Goal: Information Seeking & Learning: Stay updated

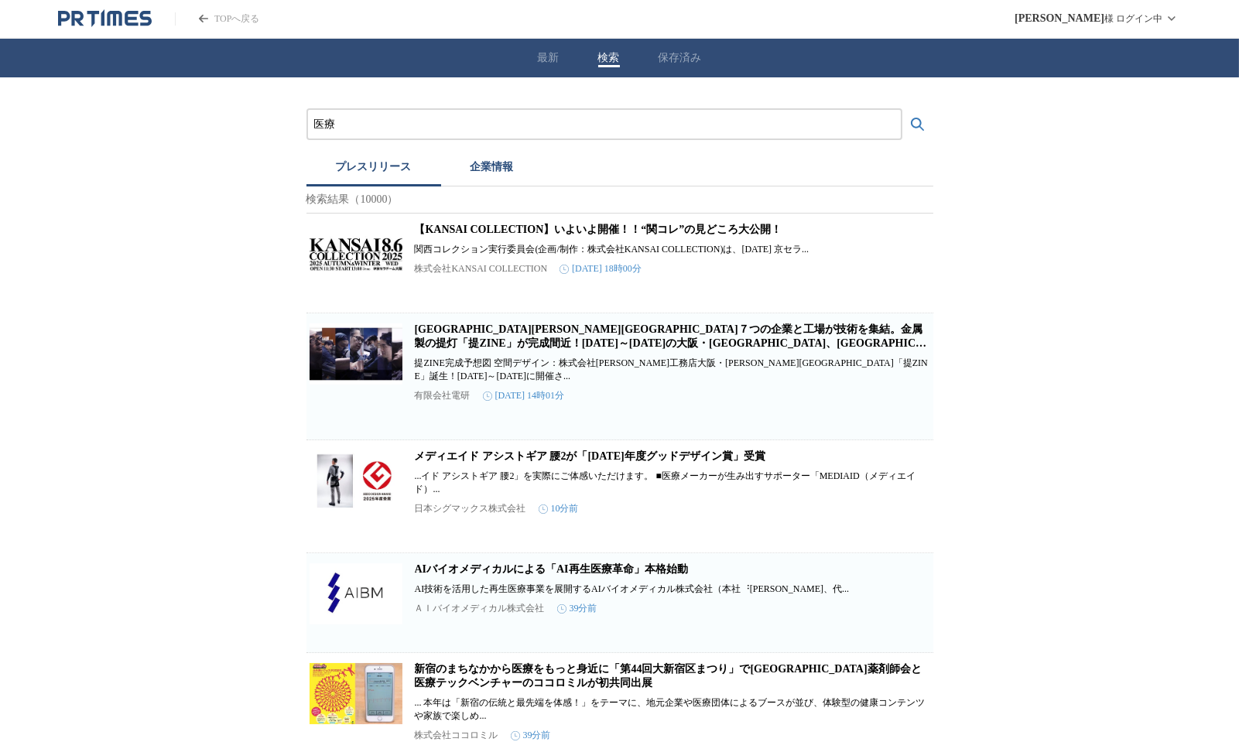
drag, startPoint x: 341, startPoint y: 118, endPoint x: 272, endPoint y: 118, distance: 68.1
type input "採用"
click at [902, 109] on button "検索する" at bounding box center [917, 124] width 31 height 31
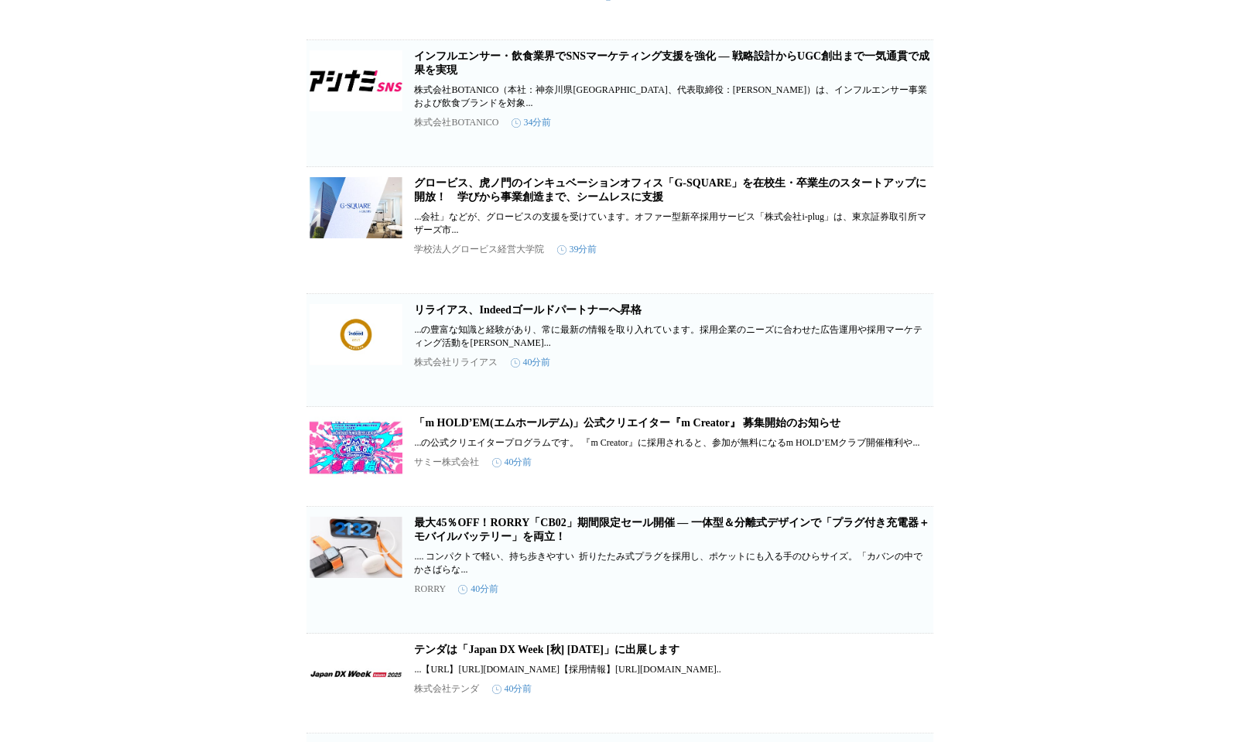
scroll to position [1010, 0]
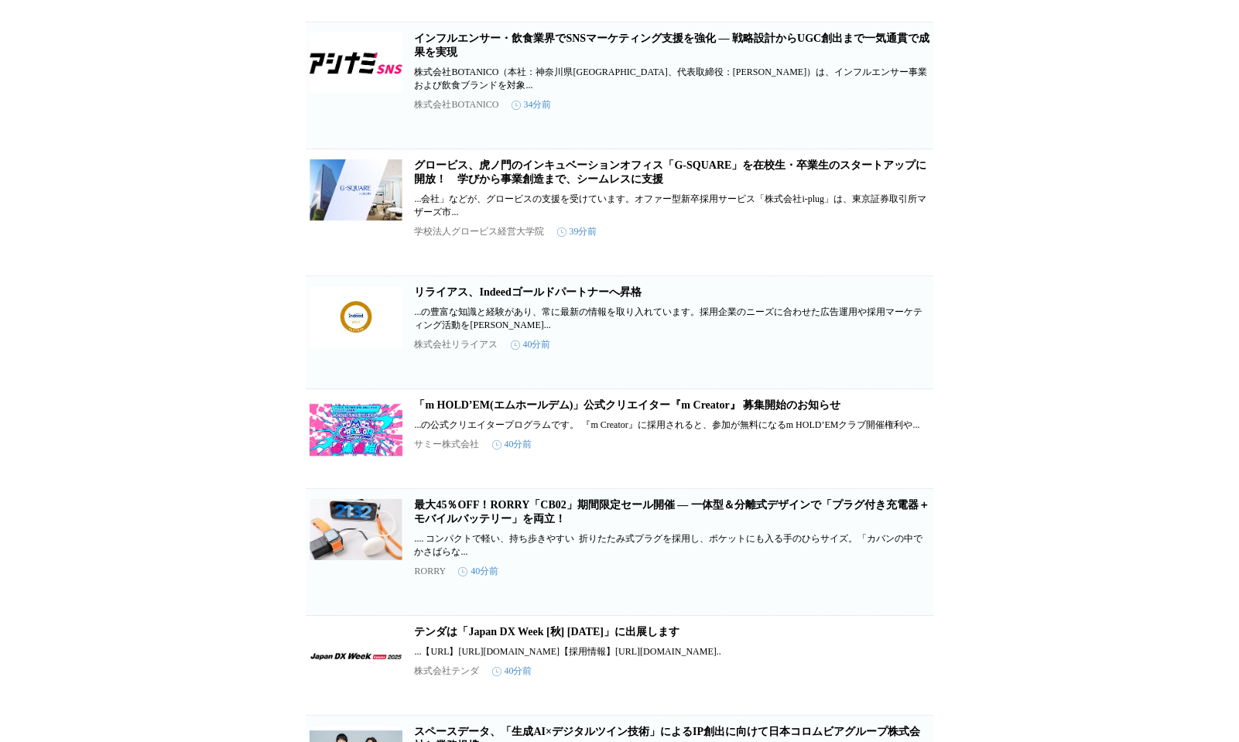
click at [566, 185] on link "グロービス、虎ノ門のインキュベーションオフィス「G-SQUARE」を在校生・卒業生のスタートアップに開放！　学びから事業創造まで、シームレスに支援" at bounding box center [671, 172] width 512 height 26
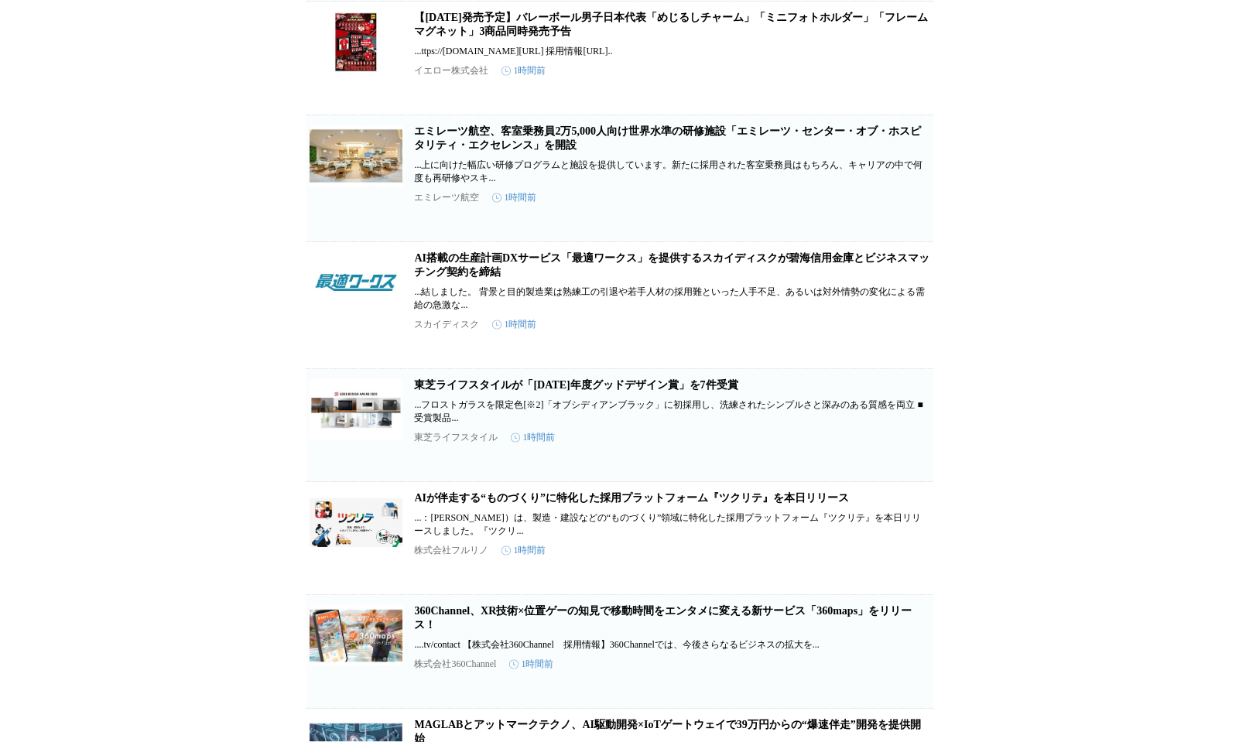
scroll to position [4193, 0]
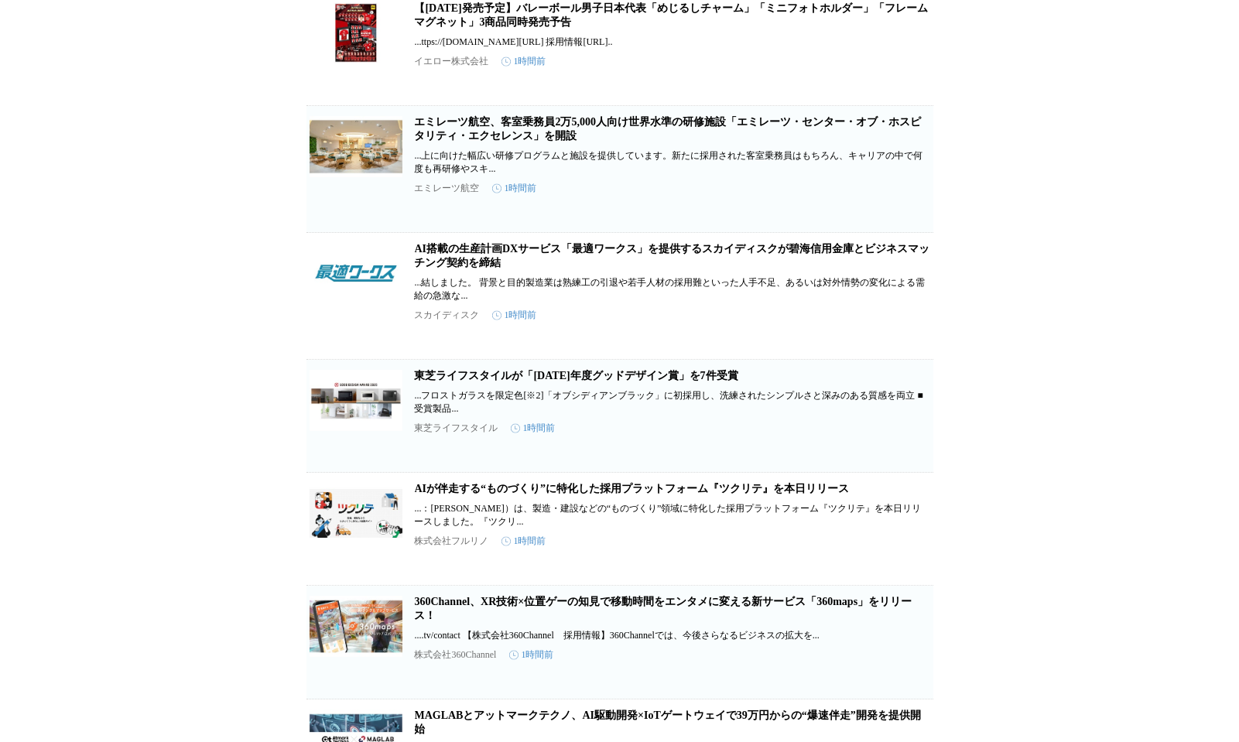
click at [498, 142] on link "エミレーツ航空、客室乗務員2万5,000人向け世界水準の研修施設「エミレーツ・センター・オブ・ホスピタリティ・エクセレンス」を開設" at bounding box center [668, 129] width 507 height 26
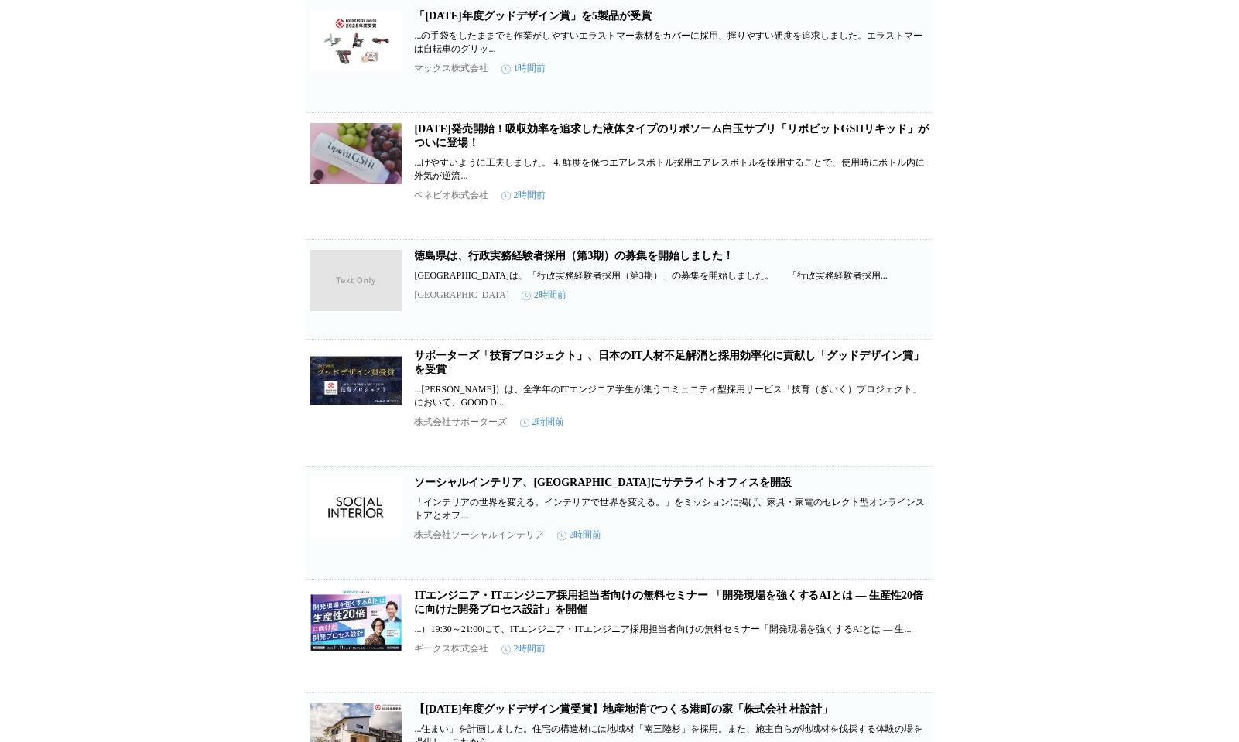
scroll to position [6057, 0]
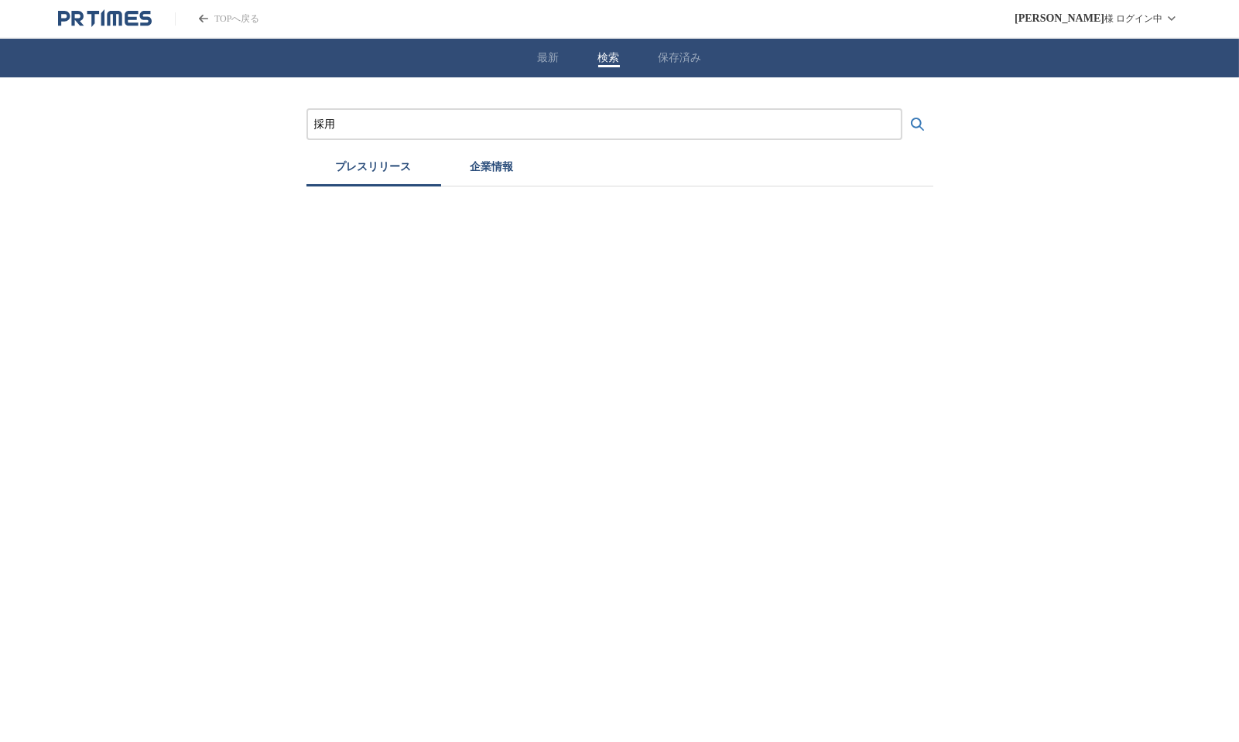
click at [443, 129] on input "採用" at bounding box center [604, 124] width 580 height 17
click at [902, 109] on button "検索する" at bounding box center [917, 124] width 31 height 31
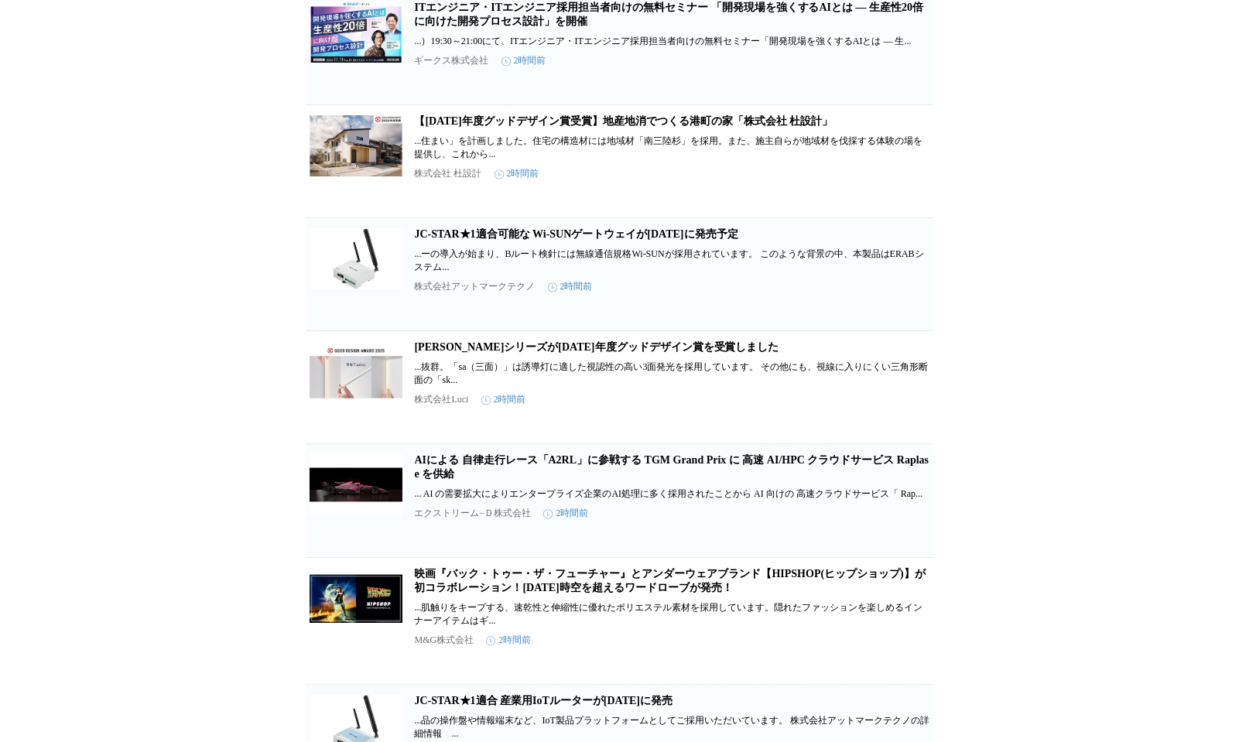
scroll to position [6433, 0]
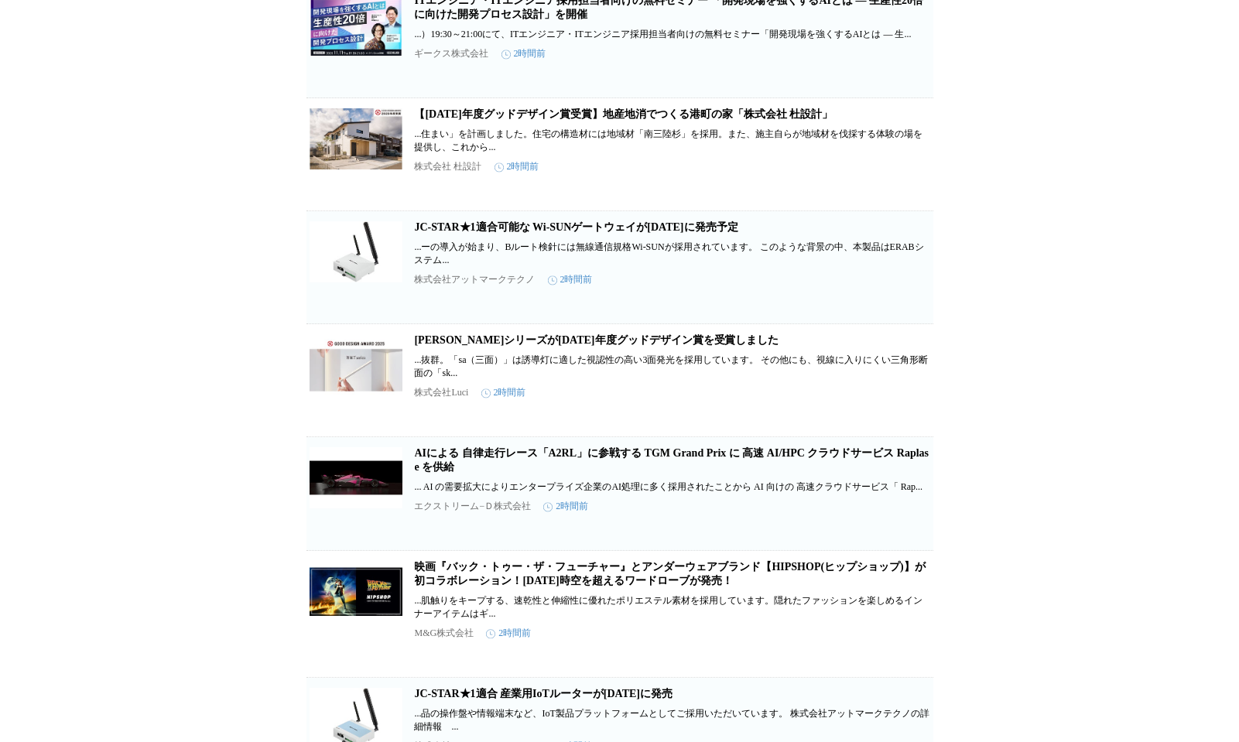
click at [608, 120] on link "【[DATE]年度グッドデザイン賞受賞】地産地消でつくる港町の家「株式会社 杜設計」" at bounding box center [624, 114] width 419 height 12
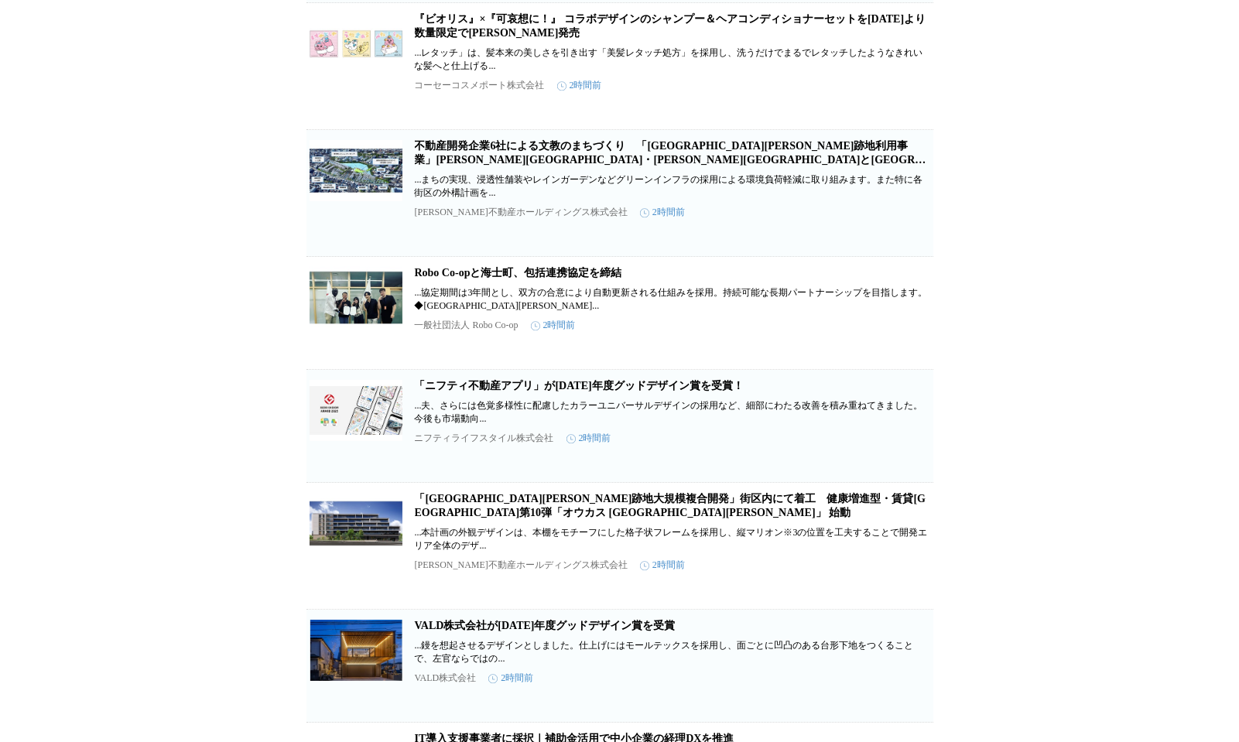
scroll to position [7527, 0]
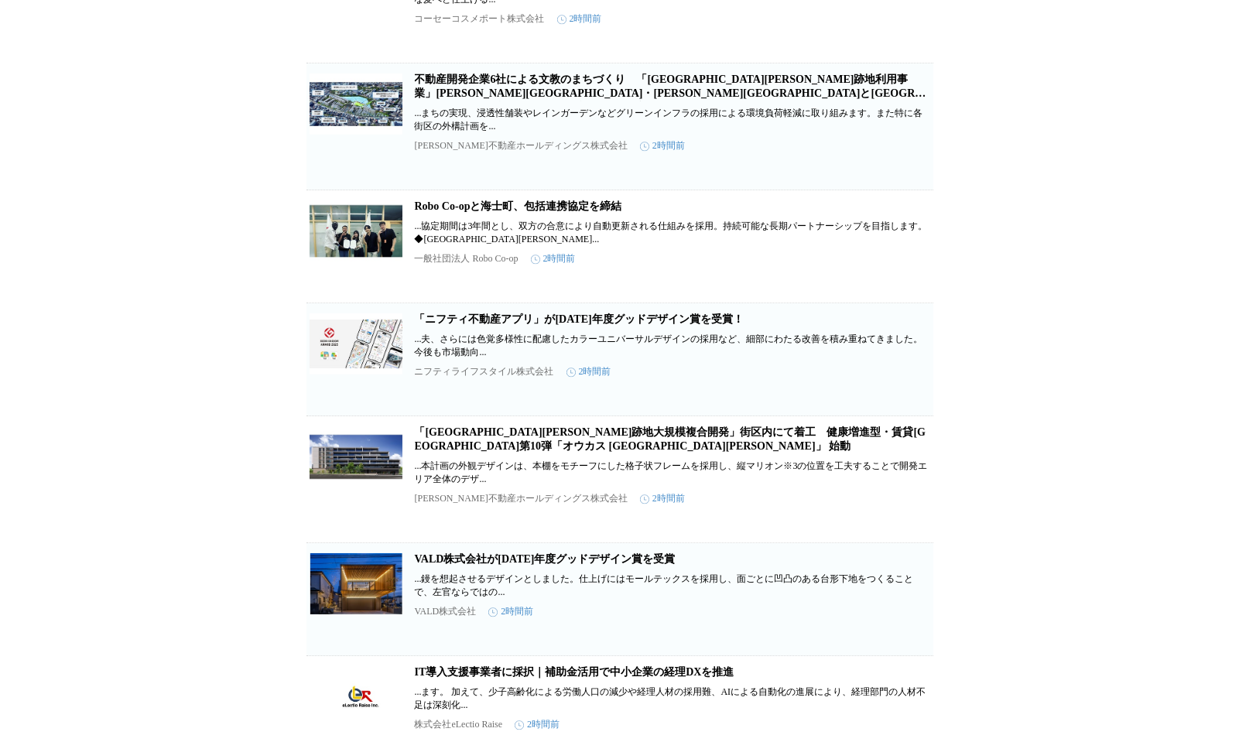
click at [579, 113] on link "不動産開発企業6社による文教のまちづくり　「[GEOGRAPHIC_DATA][PERSON_NAME]跡地利用事業」[PERSON_NAME][GEOGRA…" at bounding box center [672, 93] width 515 height 39
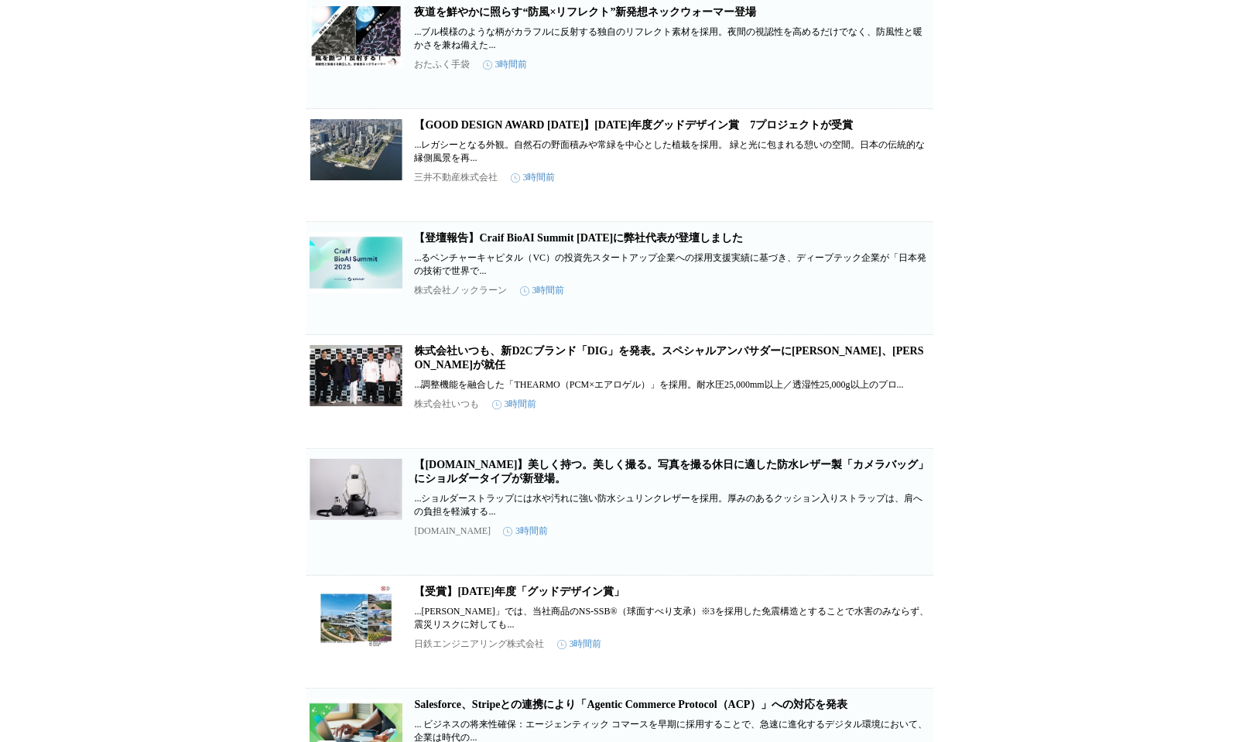
scroll to position [9709, 0]
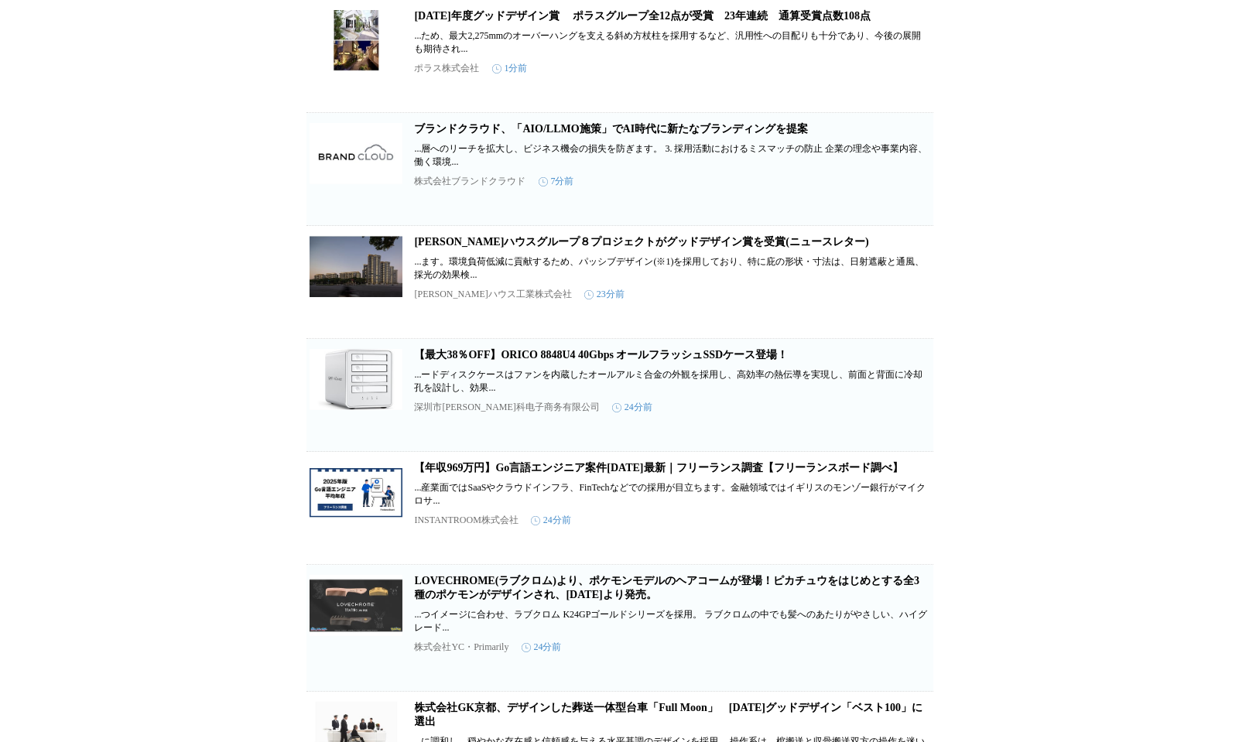
scroll to position [0, 0]
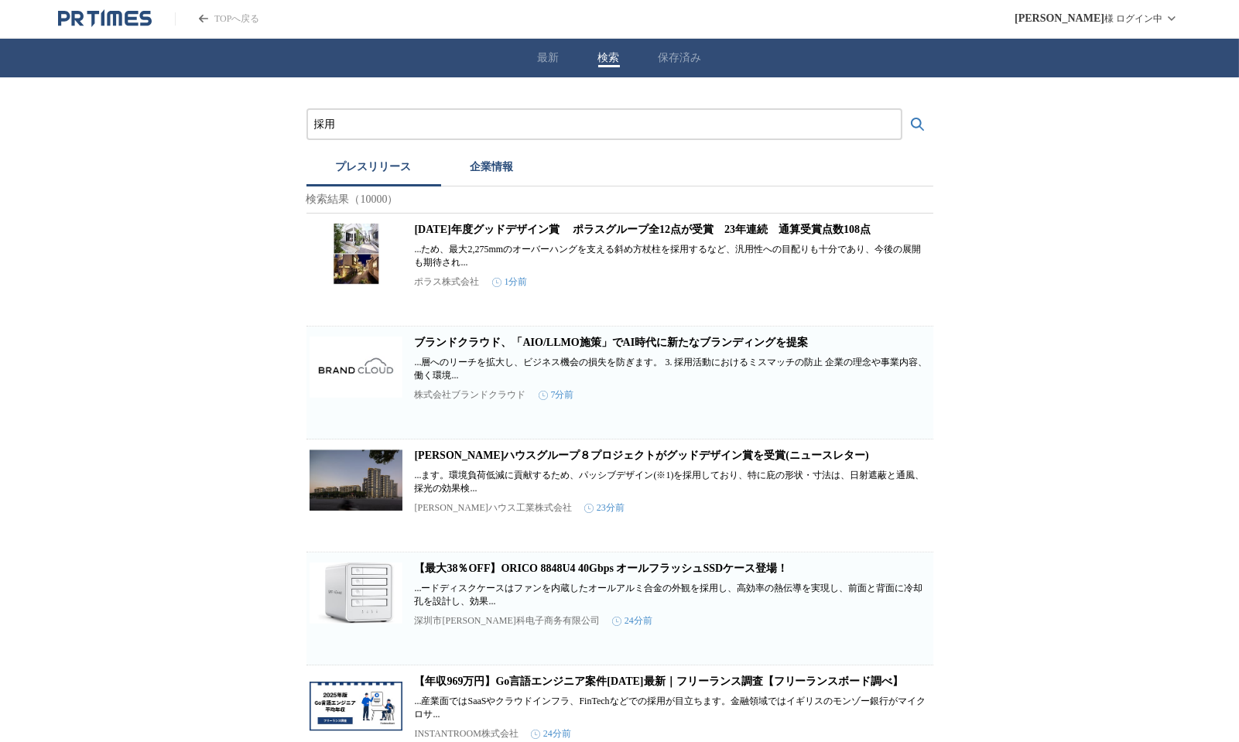
click at [409, 119] on input "採用" at bounding box center [604, 124] width 580 height 17
type input "採"
type input "移転"
click at [386, 133] on div "移転" at bounding box center [604, 124] width 596 height 32
click at [397, 118] on input "移転" at bounding box center [604, 124] width 580 height 17
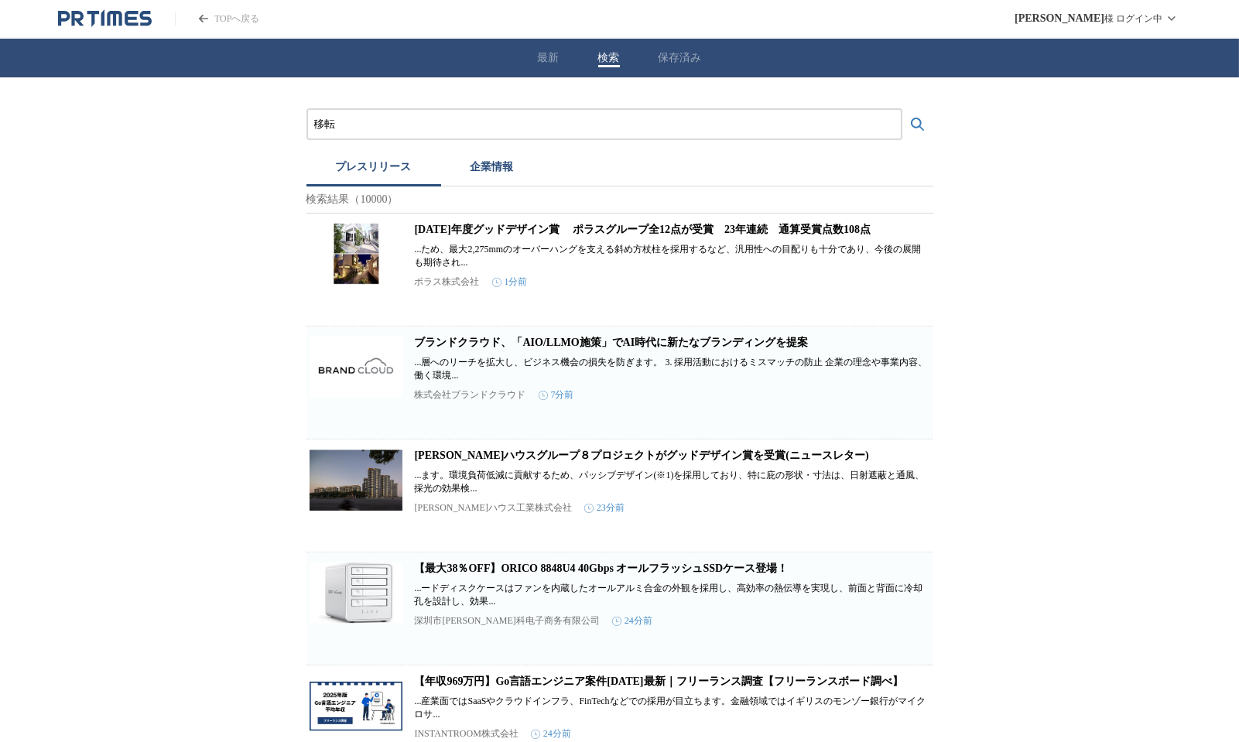
click at [902, 109] on button "検索する" at bounding box center [917, 124] width 31 height 31
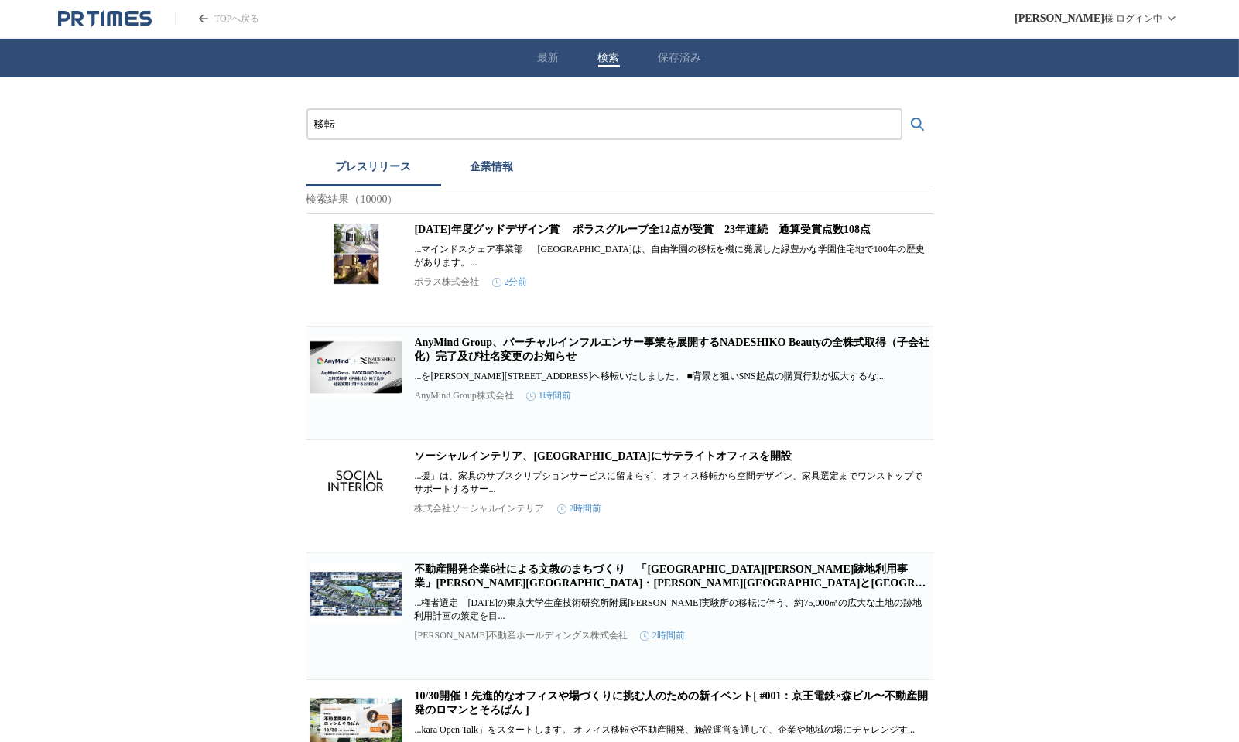
click at [478, 231] on link "[DATE]年度グッドデザイン賞　 ポラスグループ全12点が受賞　23年連続　通算受賞点数108点" at bounding box center [643, 230] width 457 height 12
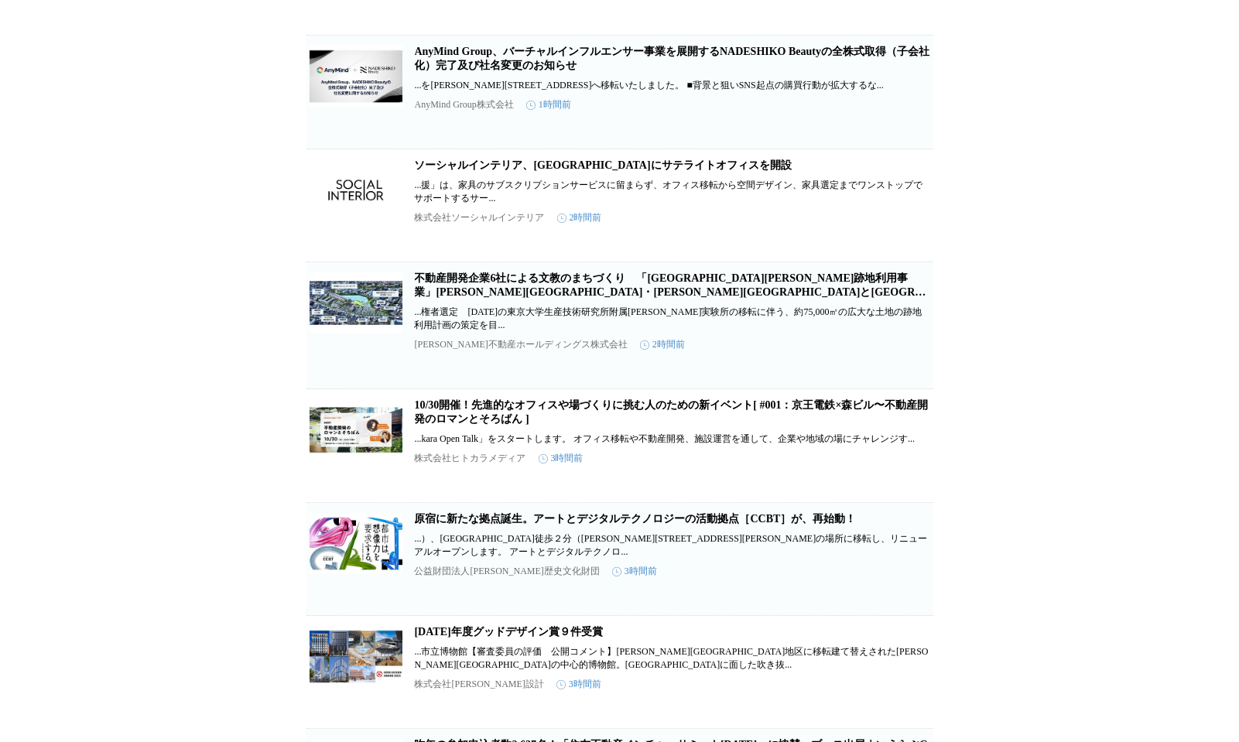
scroll to position [522, 0]
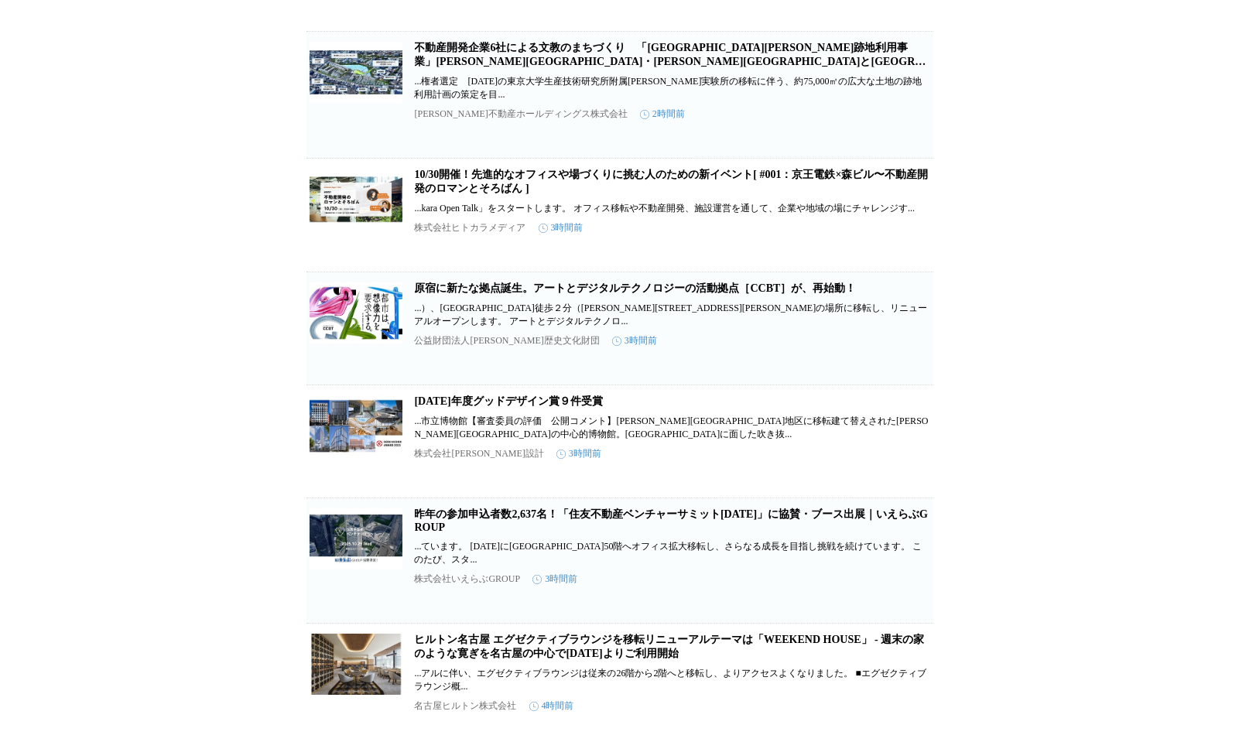
click at [473, 294] on link "原宿に新たな拠点誕生。アートとデジタルテクノロジーの活動拠点［CCBT］が、再始動！" at bounding box center [636, 288] width 442 height 12
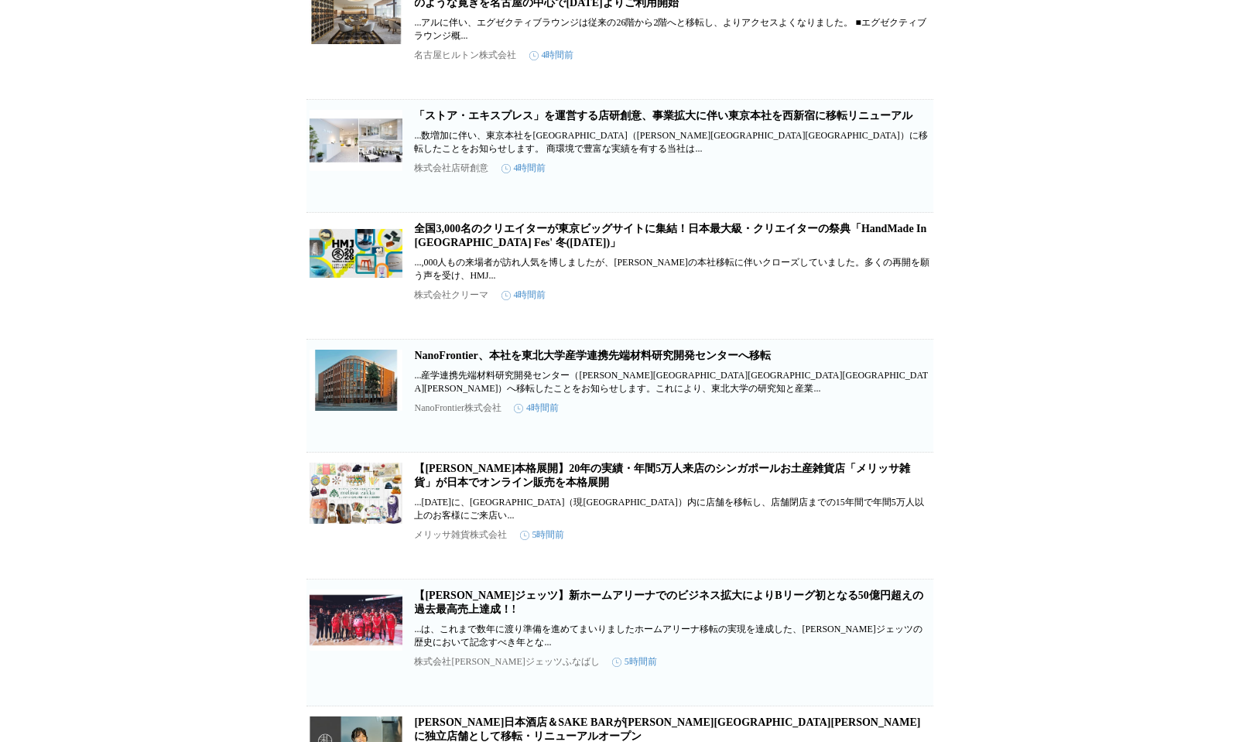
scroll to position [1173, 0]
